Goal: Task Accomplishment & Management: Manage account settings

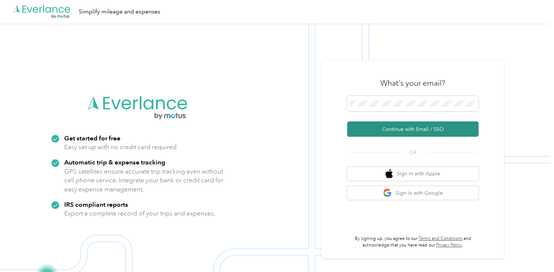
click at [396, 132] on button "Continue with Email / SSO" at bounding box center [412, 129] width 131 height 15
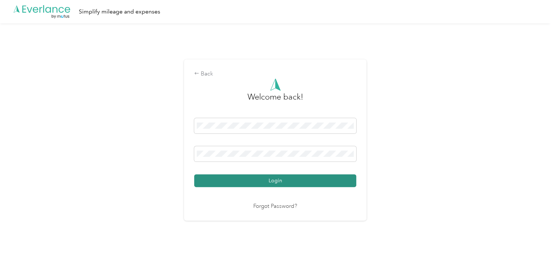
click at [289, 179] on button "Login" at bounding box center [275, 181] width 162 height 13
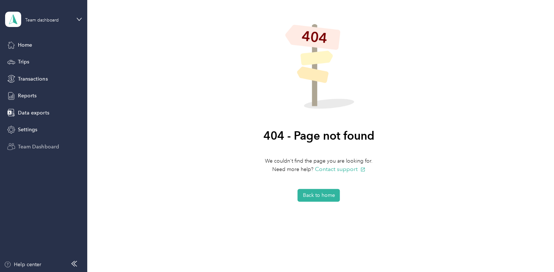
click at [29, 146] on span "Team Dashboard" at bounding box center [38, 147] width 41 height 8
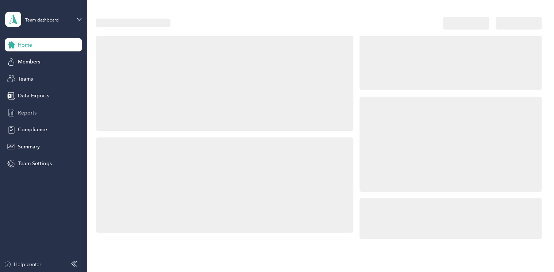
click at [28, 114] on span "Reports" at bounding box center [27, 113] width 19 height 8
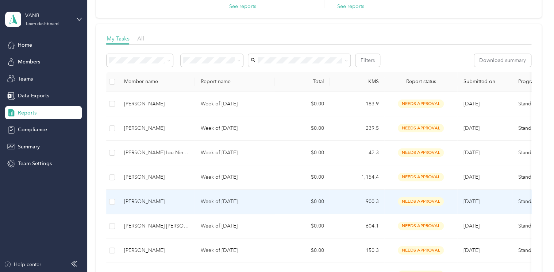
scroll to position [110, 0]
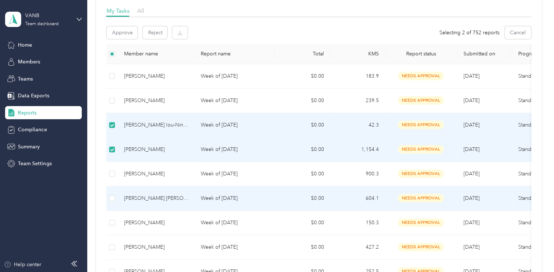
click at [116, 199] on td at bounding box center [112, 199] width 12 height 24
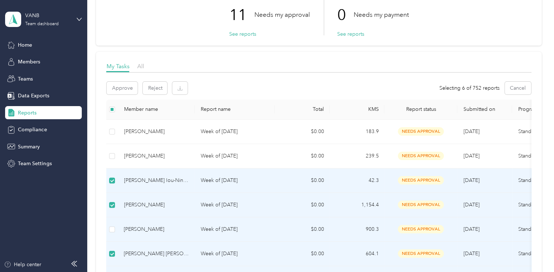
scroll to position [37, 0]
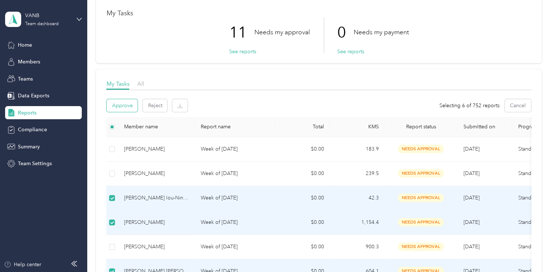
click at [122, 104] on button "Approve" at bounding box center [122, 105] width 31 height 13
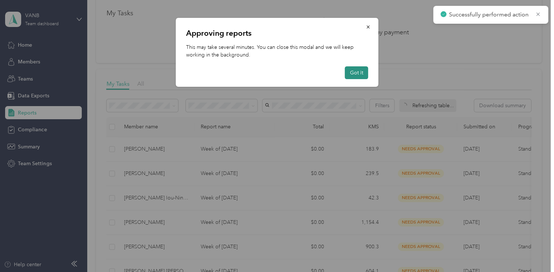
click at [358, 73] on button "Got it" at bounding box center [356, 72] width 23 height 13
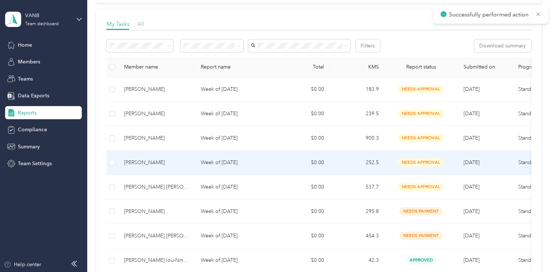
scroll to position [110, 0]
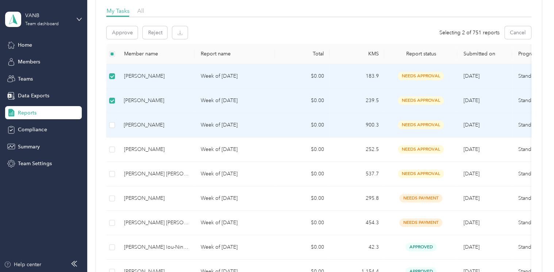
click at [219, 123] on p "Week of [DATE]" at bounding box center [234, 125] width 69 height 8
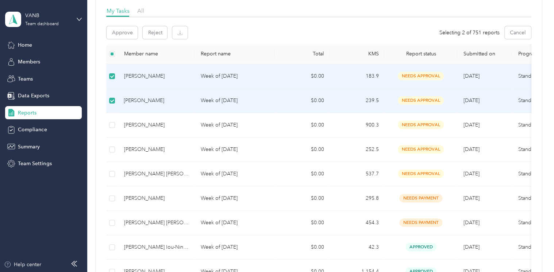
click at [111, 96] on td at bounding box center [112, 101] width 12 height 24
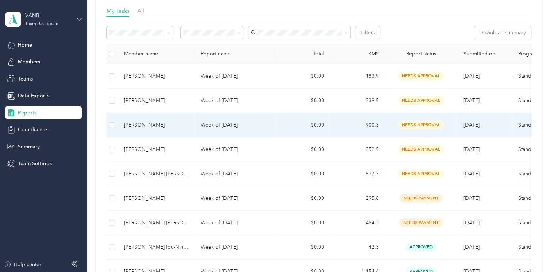
click at [225, 125] on p "Week of [DATE]" at bounding box center [234, 125] width 69 height 8
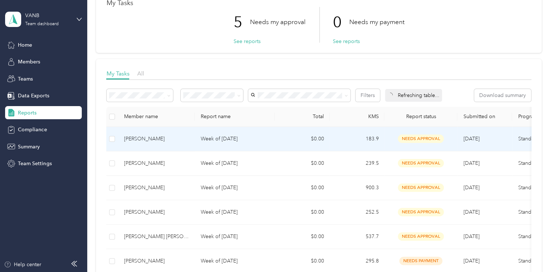
scroll to position [73, 0]
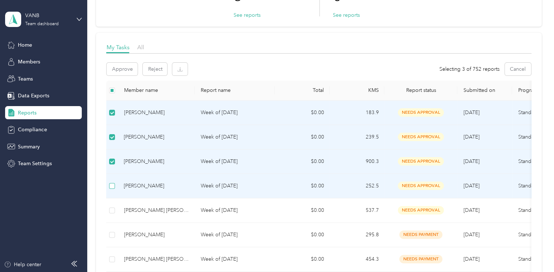
click at [114, 189] on label at bounding box center [112, 186] width 6 height 8
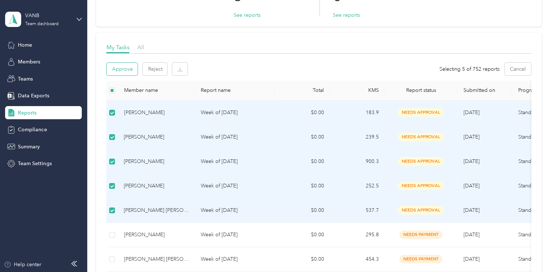
click at [127, 66] on button "Approve" at bounding box center [122, 69] width 31 height 13
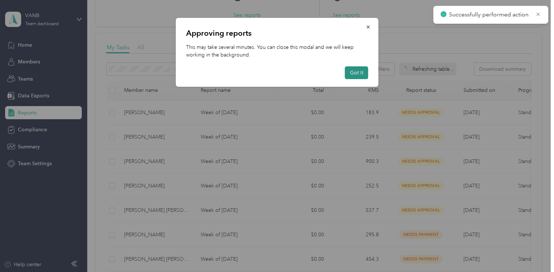
click at [354, 74] on button "Got it" at bounding box center [356, 72] width 23 height 13
